Goal: Task Accomplishment & Management: Use online tool/utility

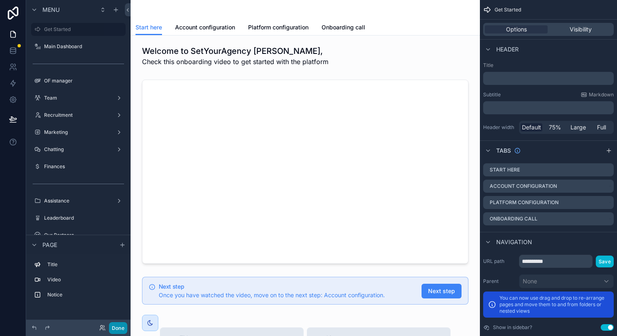
click at [122, 332] on button "Done" at bounding box center [118, 328] width 18 height 12
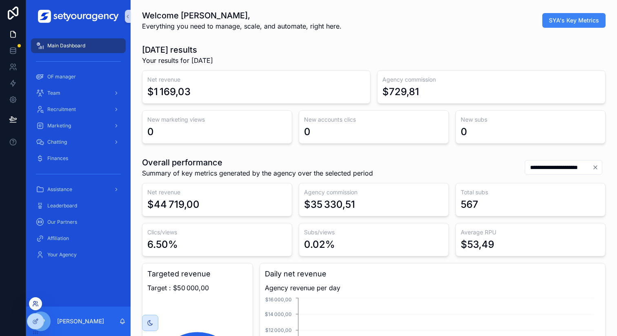
scroll to position [0, 2766]
click at [34, 304] on icon at bounding box center [35, 303] width 7 height 7
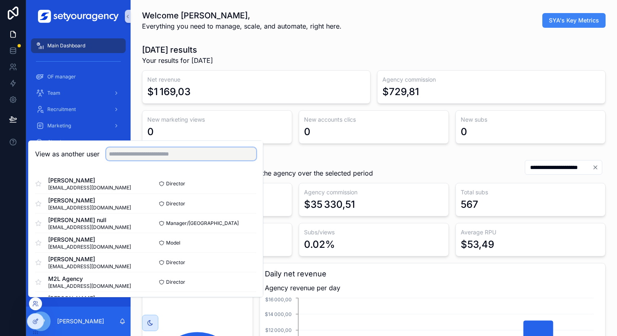
click at [122, 155] on input "text" at bounding box center [181, 153] width 150 height 13
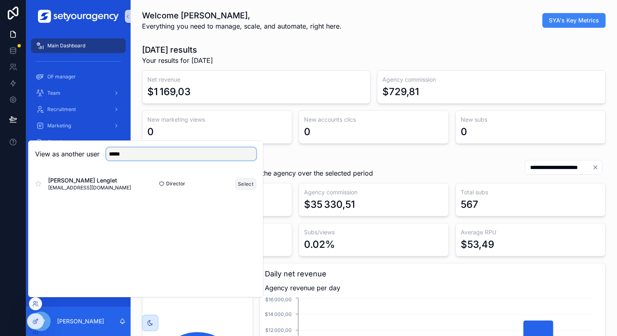
type input "*****"
click at [248, 186] on button "Select" at bounding box center [245, 184] width 21 height 12
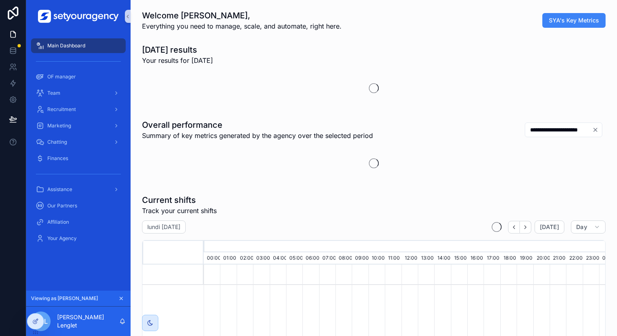
scroll to position [0, 2766]
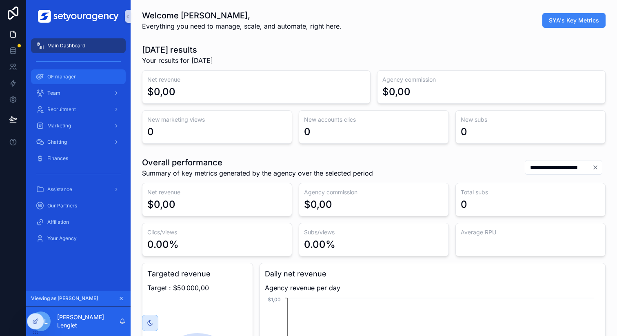
click at [81, 73] on div "OF manager" at bounding box center [78, 76] width 85 height 13
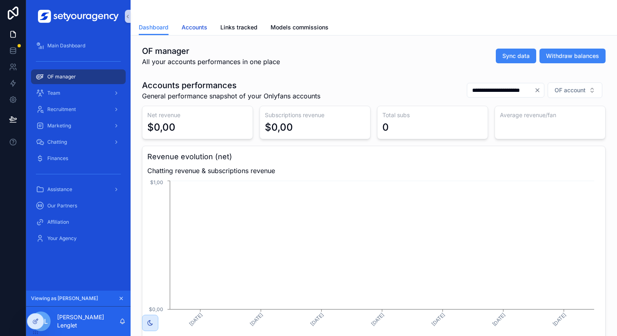
click at [187, 27] on span "Accounts" at bounding box center [194, 27] width 26 height 8
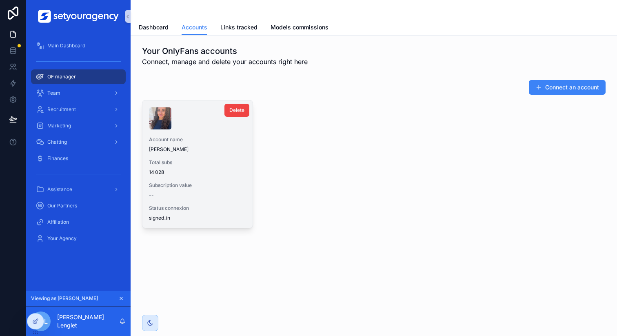
click at [206, 152] on span "[PERSON_NAME]" at bounding box center [197, 149] width 97 height 7
click at [216, 165] on span "Total subs" at bounding box center [197, 162] width 97 height 7
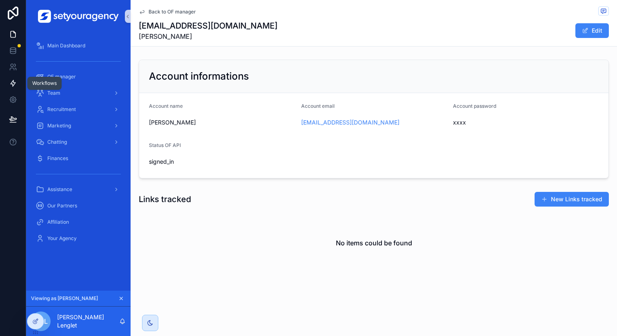
click at [15, 89] on link at bounding box center [13, 83] width 26 height 16
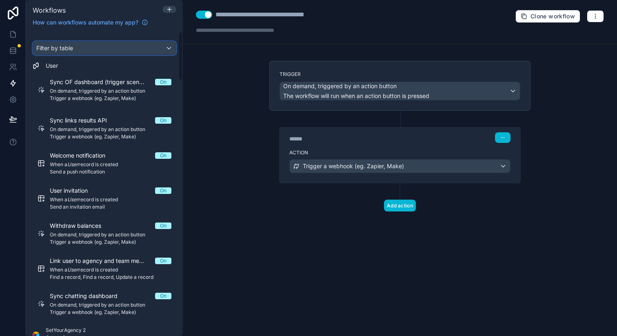
click at [79, 46] on div "Filter by table" at bounding box center [104, 48] width 143 height 13
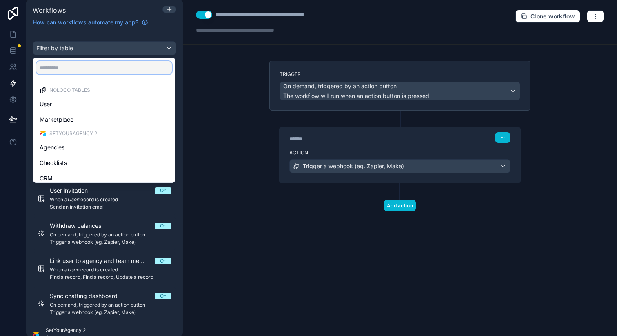
click at [75, 67] on input "text" at bounding box center [103, 67] width 135 height 13
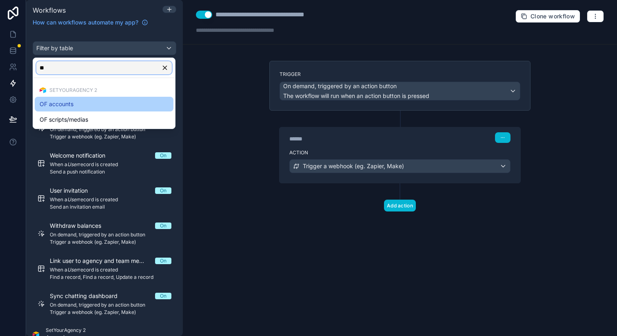
type input "**"
click at [81, 101] on div "OF accounts" at bounding box center [104, 104] width 129 height 10
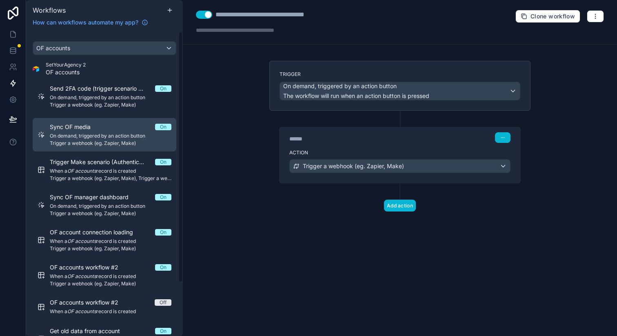
scroll to position [64, 0]
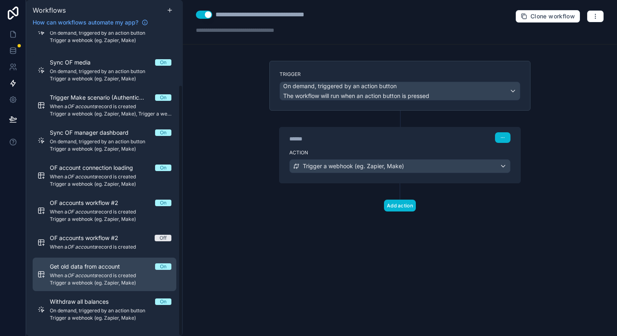
click at [139, 279] on span "Trigger a webhook (eg. Zapier, Make)" at bounding box center [111, 282] width 122 height 7
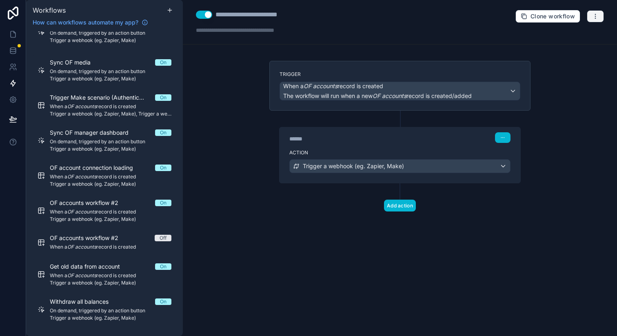
click at [597, 19] on button "button" at bounding box center [594, 16] width 17 height 12
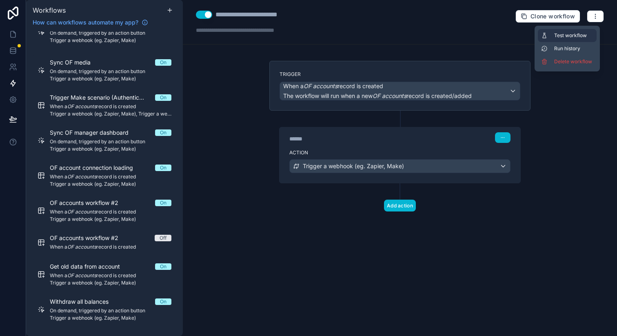
click at [563, 39] on button "Test workflow" at bounding box center [567, 35] width 59 height 13
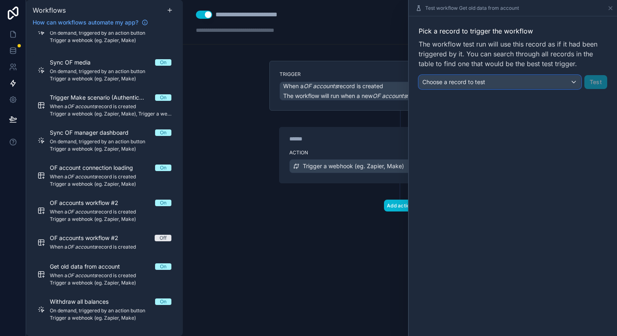
click at [480, 86] on div "Choose a record to test" at bounding box center [500, 81] width 162 height 13
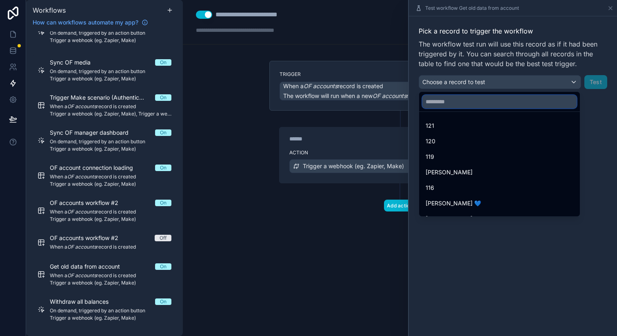
click at [456, 105] on input "text" at bounding box center [499, 101] width 154 height 13
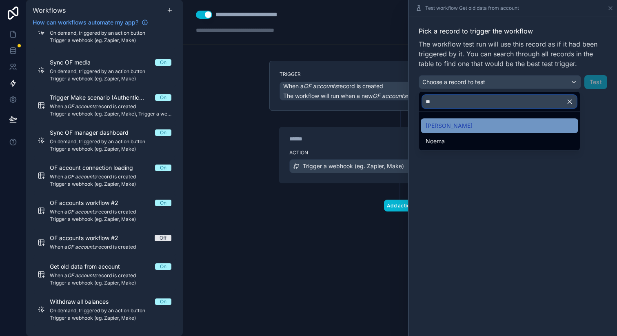
type input "**"
click at [446, 128] on span "Emma Besonn" at bounding box center [448, 126] width 47 height 10
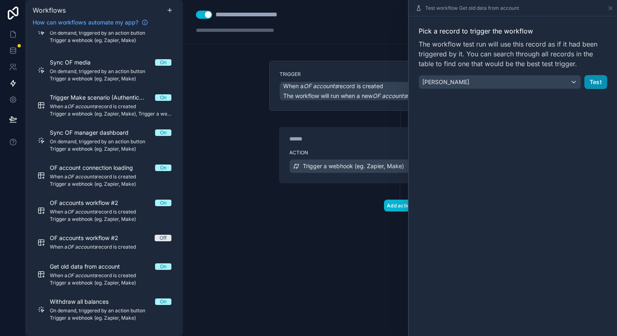
click at [599, 80] on button "Test" at bounding box center [595, 82] width 23 height 14
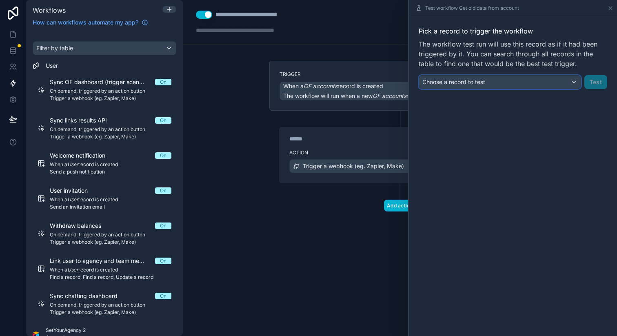
click at [508, 82] on div "Choose a record to test" at bounding box center [500, 81] width 162 height 13
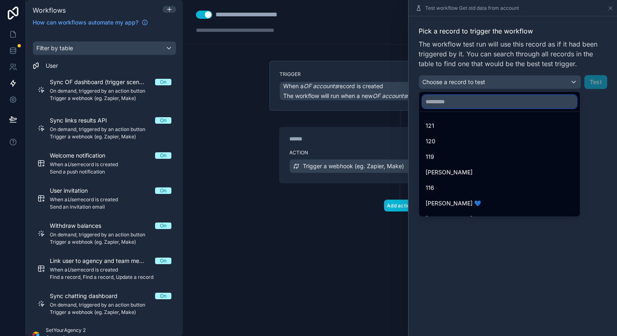
click at [476, 102] on input "text" at bounding box center [499, 101] width 154 height 13
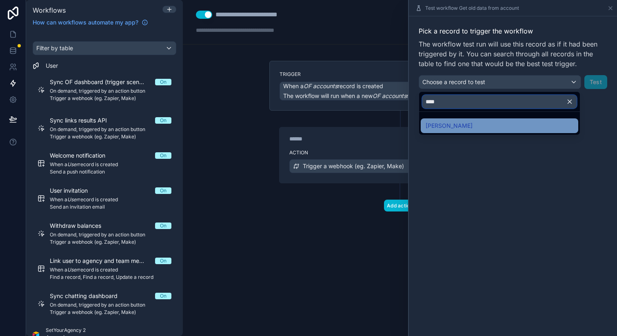
type input "****"
click at [524, 125] on div "Emma Besonn" at bounding box center [499, 126] width 148 height 10
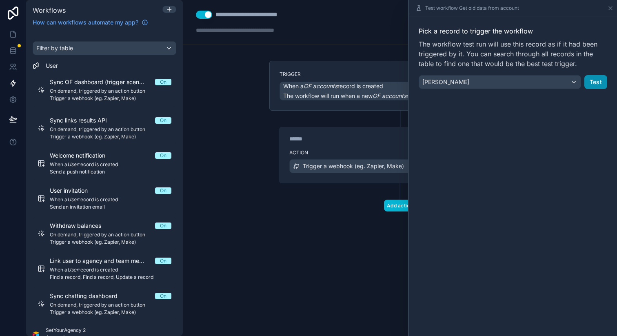
click at [598, 81] on button "Test" at bounding box center [595, 82] width 23 height 14
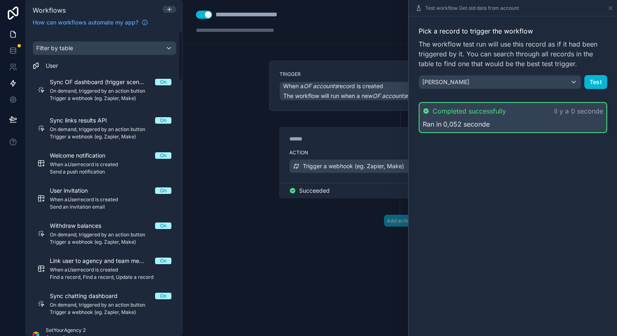
click at [17, 33] on link at bounding box center [13, 34] width 26 height 16
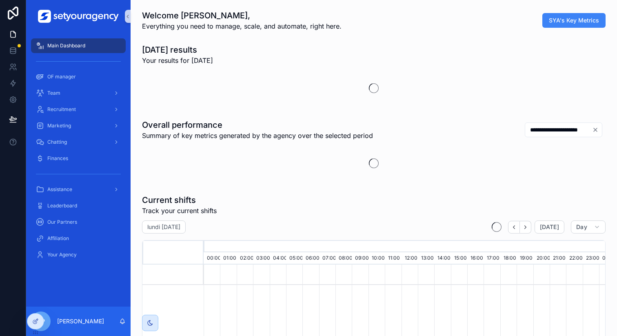
scroll to position [0, 2766]
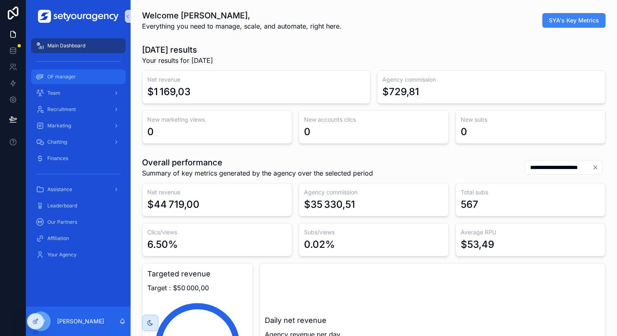
click at [77, 78] on div "OF manager" at bounding box center [78, 76] width 85 height 13
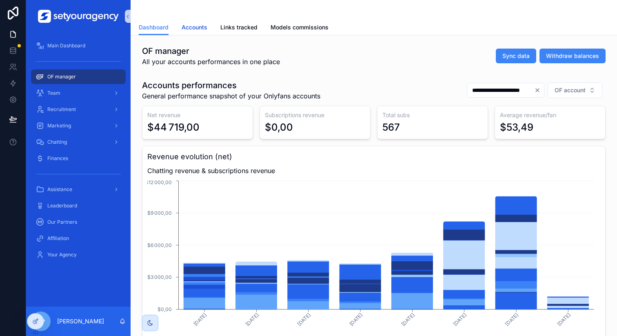
click at [196, 28] on span "Accounts" at bounding box center [194, 27] width 26 height 8
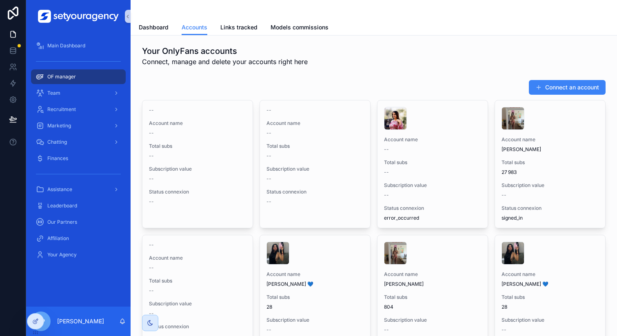
click at [39, 296] on div "Main Dashboard OF manager Team Recruitment Marketing Chatting Finances Assistan…" at bounding box center [78, 170] width 104 height 274
click at [36, 306] on icon at bounding box center [35, 303] width 7 height 7
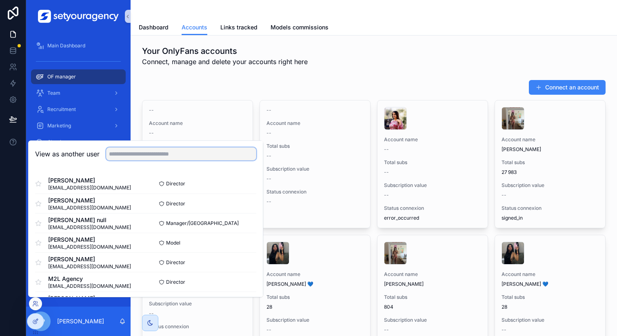
click at [153, 155] on input "text" at bounding box center [181, 153] width 150 height 13
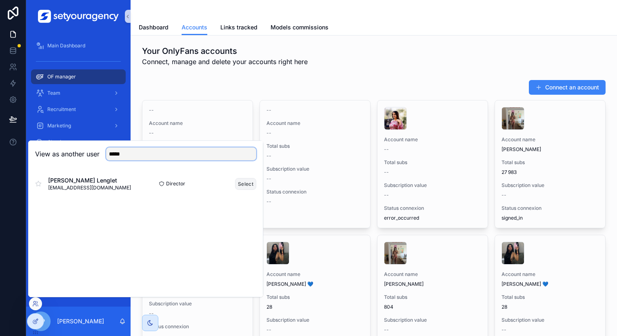
type input "*****"
click at [240, 183] on button "Select" at bounding box center [245, 184] width 21 height 12
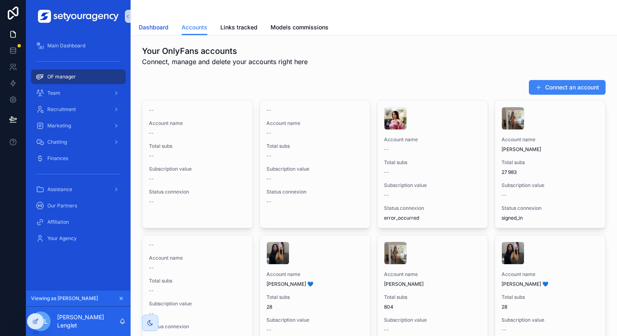
click at [154, 27] on span "Dashboard" at bounding box center [154, 27] width 30 height 8
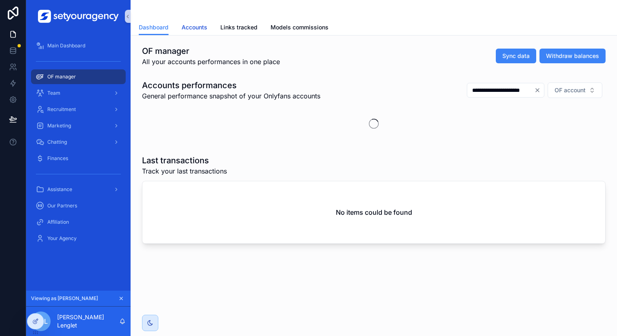
click at [203, 27] on span "Accounts" at bounding box center [194, 27] width 26 height 8
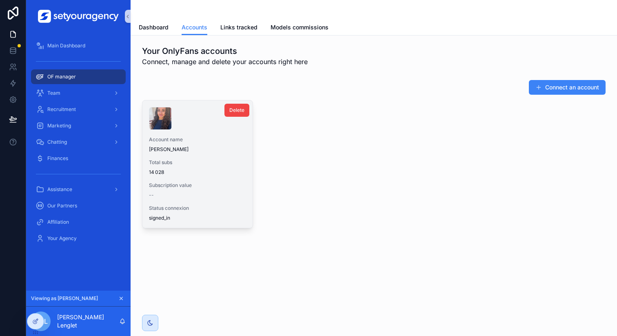
click at [214, 134] on div "Account name Emma Besonn Total subs 14 028 Subscription value -- Status connexi…" at bounding box center [197, 163] width 110 height 127
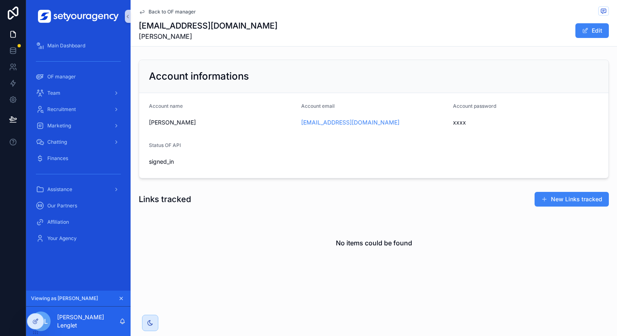
click at [157, 10] on span "Back to OF manager" at bounding box center [171, 12] width 47 height 7
